Goal: Task Accomplishment & Management: Use online tool/utility

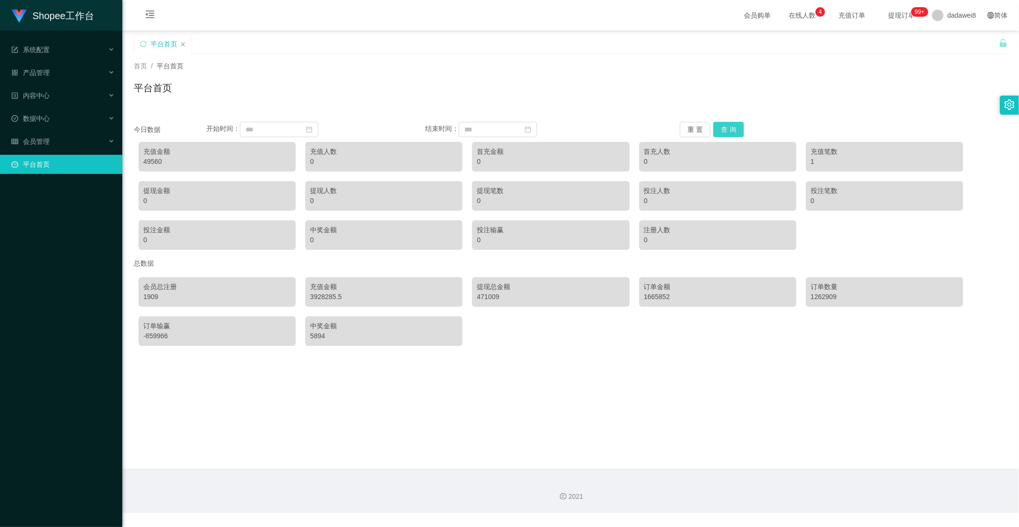
click at [720, 124] on button "查 询" at bounding box center [728, 129] width 31 height 15
click at [55, 134] on div "会员管理" at bounding box center [61, 141] width 122 height 19
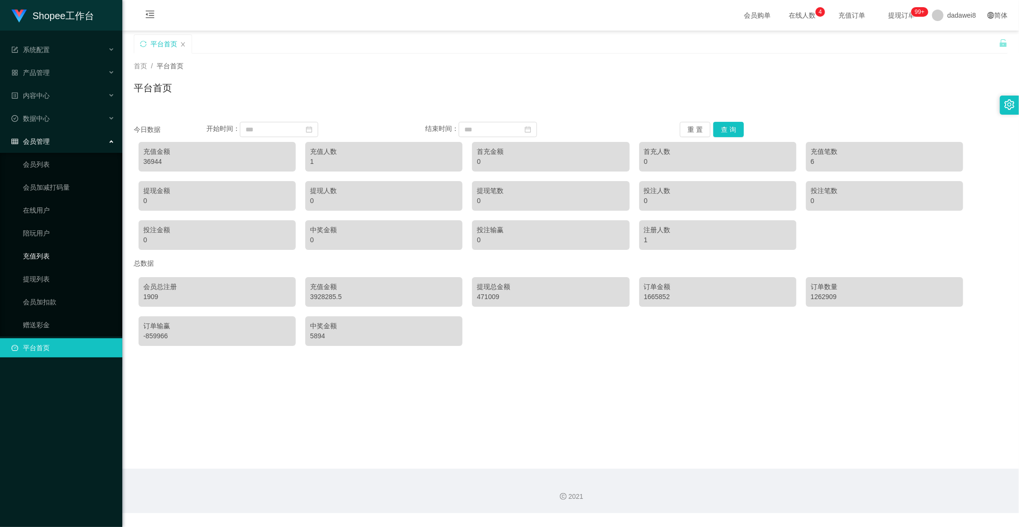
drag, startPoint x: 43, startPoint y: 254, endPoint x: 77, endPoint y: 259, distance: 33.9
click at [43, 254] on link "充值列表" at bounding box center [69, 256] width 92 height 19
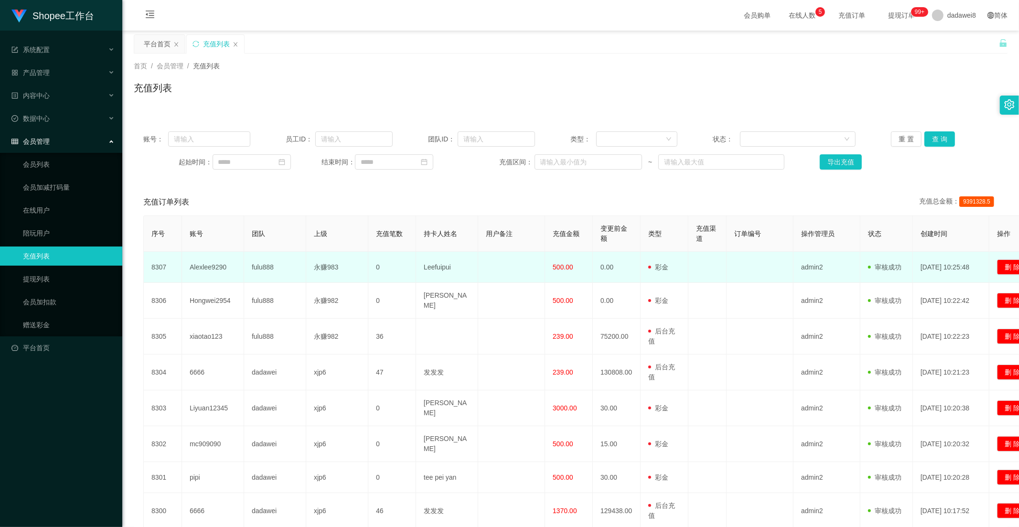
scroll to position [53, 0]
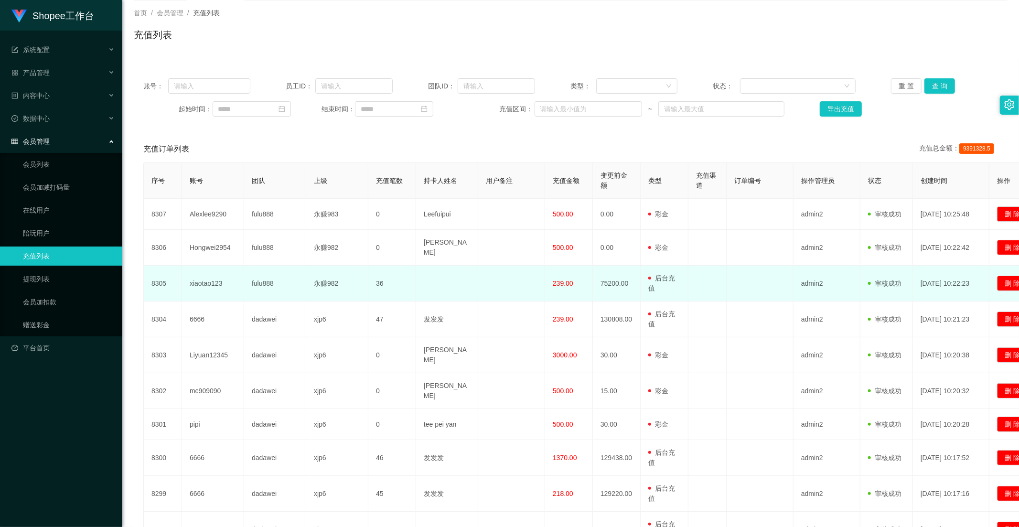
click at [557, 279] on span "239.00" at bounding box center [563, 283] width 21 height 8
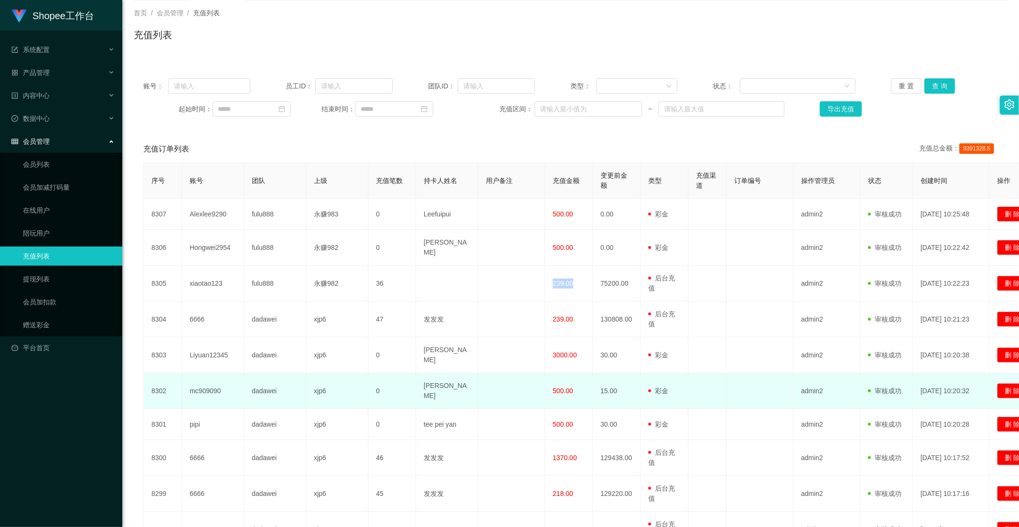
scroll to position [139, 0]
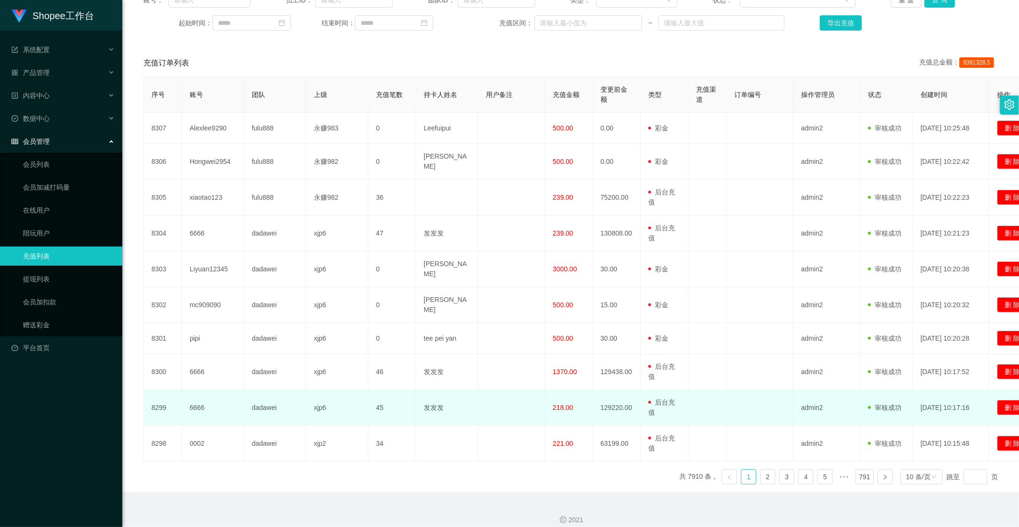
click at [754, 390] on td at bounding box center [760, 408] width 67 height 36
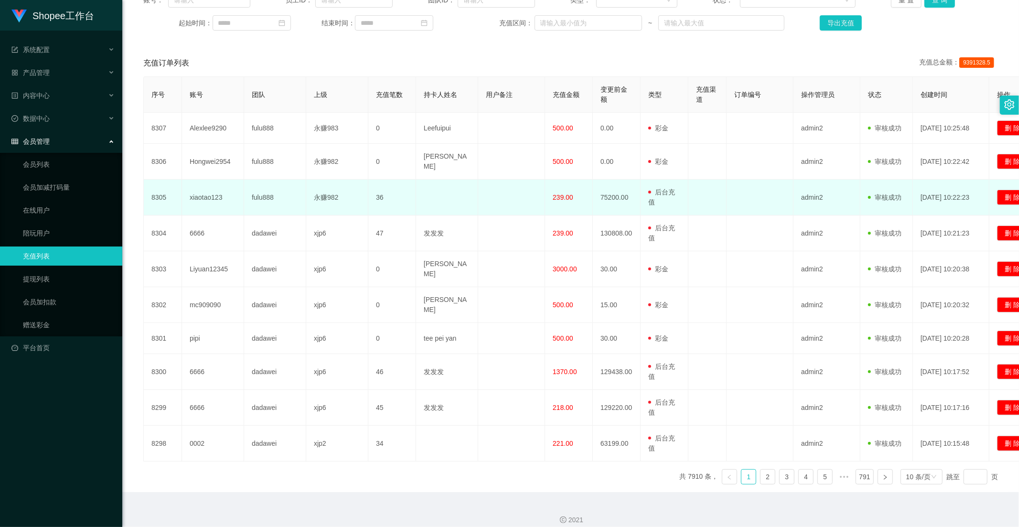
click at [567, 193] on span "239.00" at bounding box center [563, 197] width 21 height 8
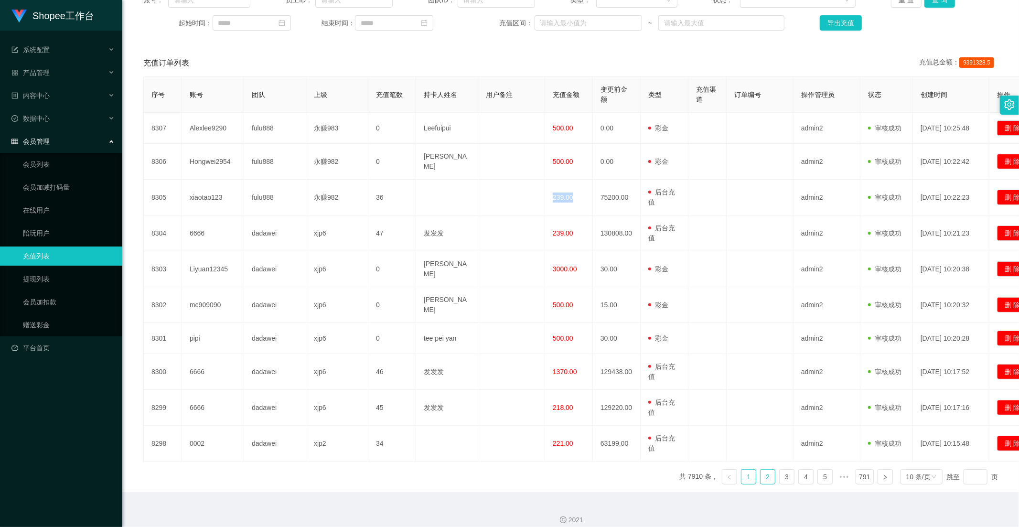
click at [761, 470] on link "2" at bounding box center [768, 477] width 14 height 14
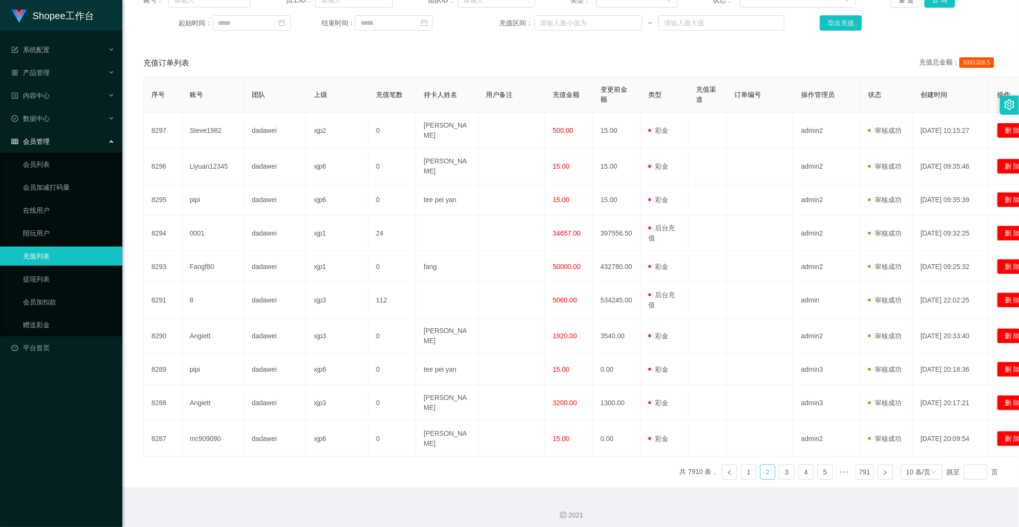
scroll to position [125, 0]
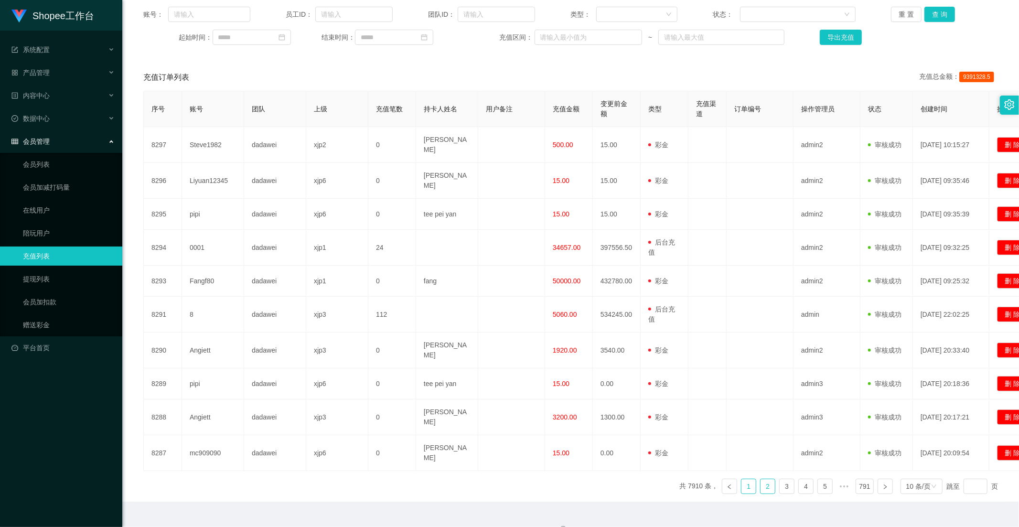
click at [741, 479] on link "1" at bounding box center [748, 486] width 14 height 14
